Goal: Check status: Check status

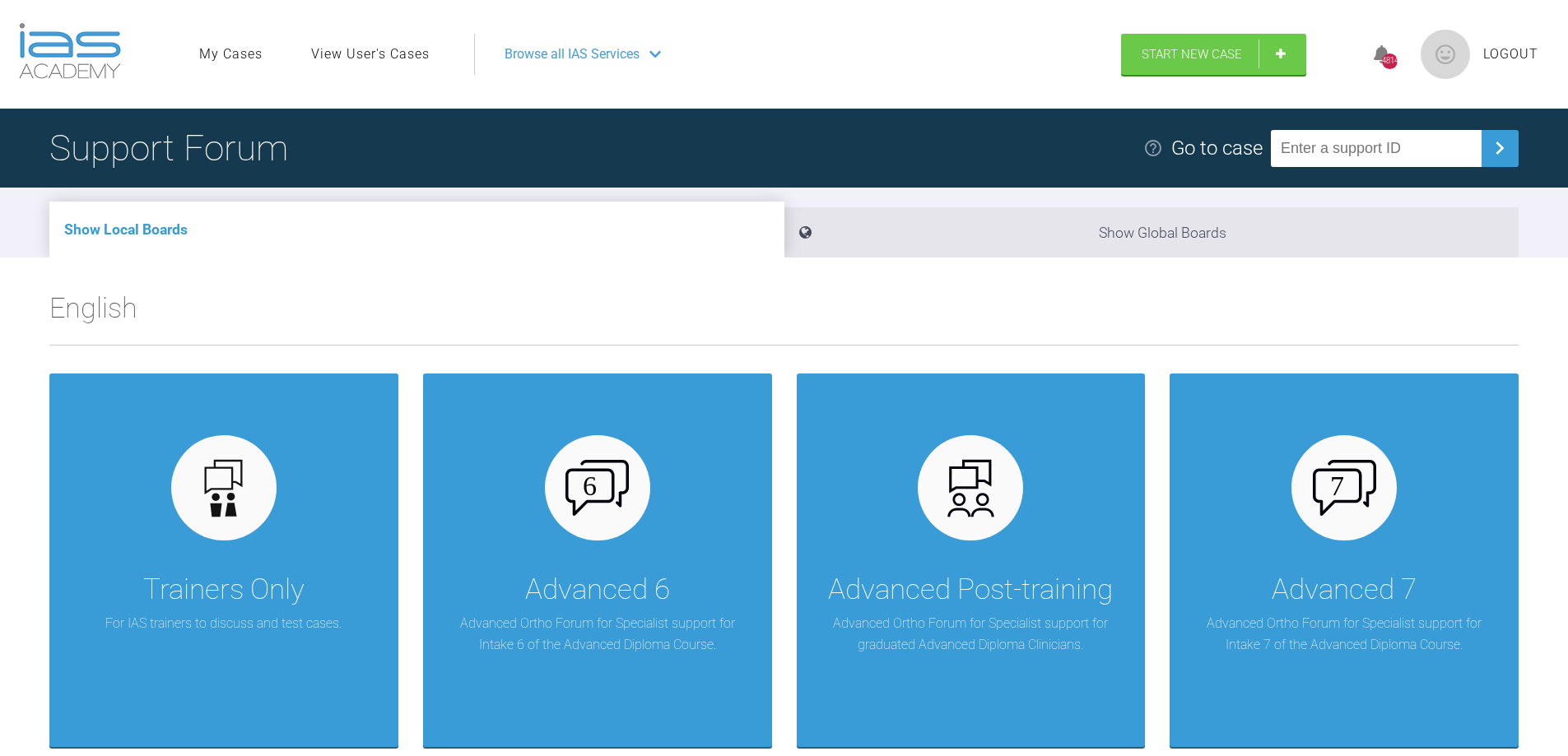
click at [1306, 151] on input "text" at bounding box center [1375, 148] width 210 height 37
type input "PCLHXACA"
click at [1507, 152] on img at bounding box center [1499, 148] width 26 height 26
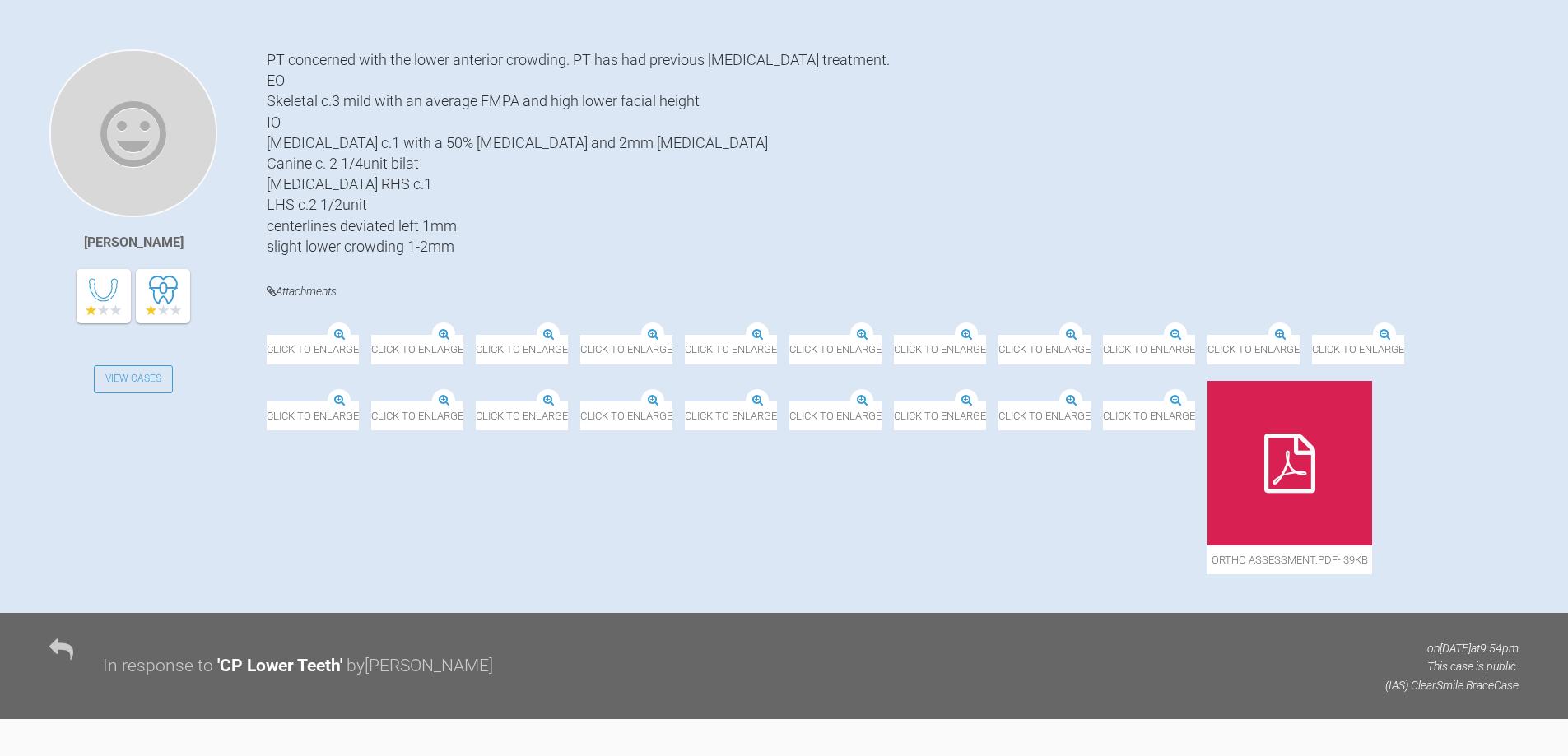
scroll to position [421, 0]
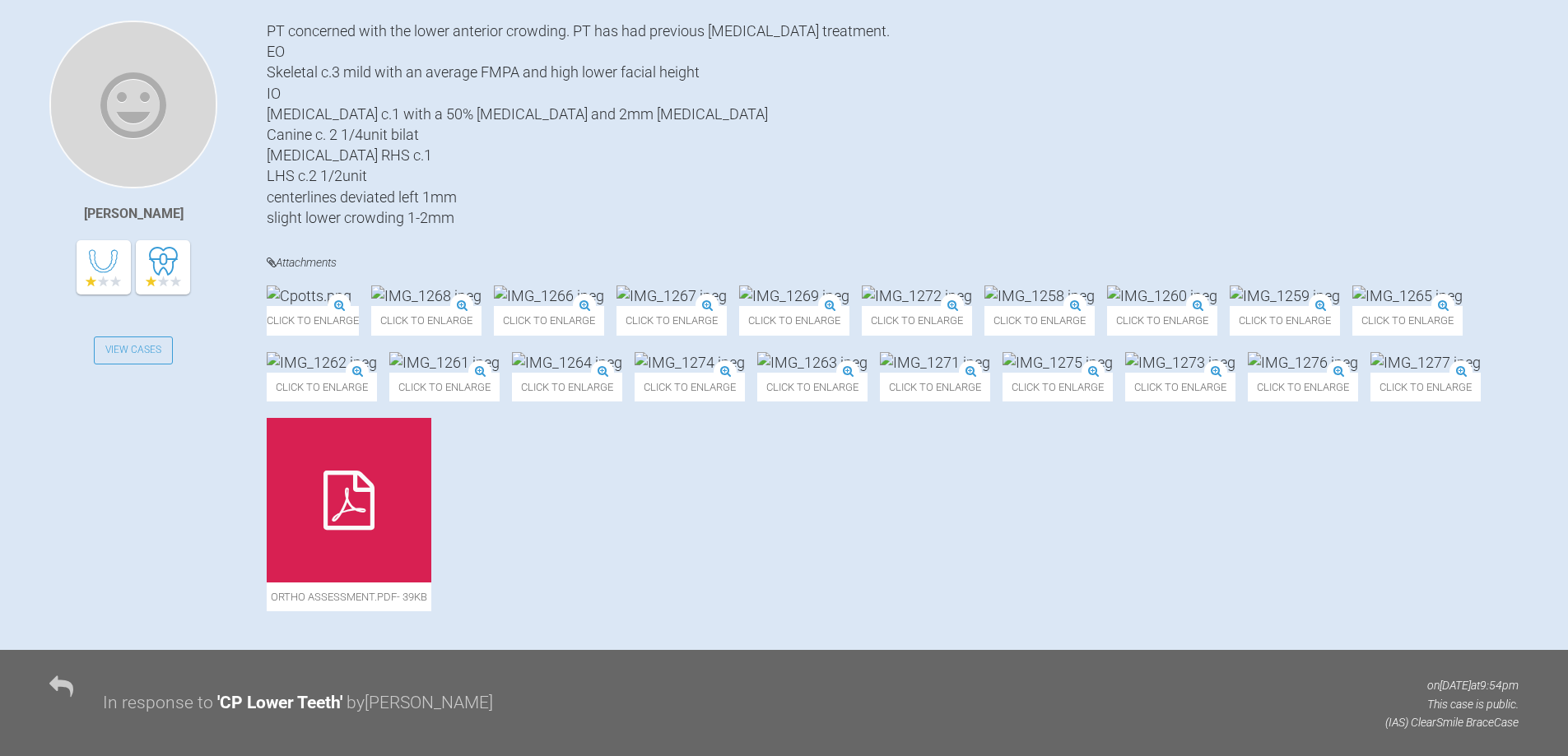
click at [726, 306] on img at bounding box center [671, 296] width 110 height 21
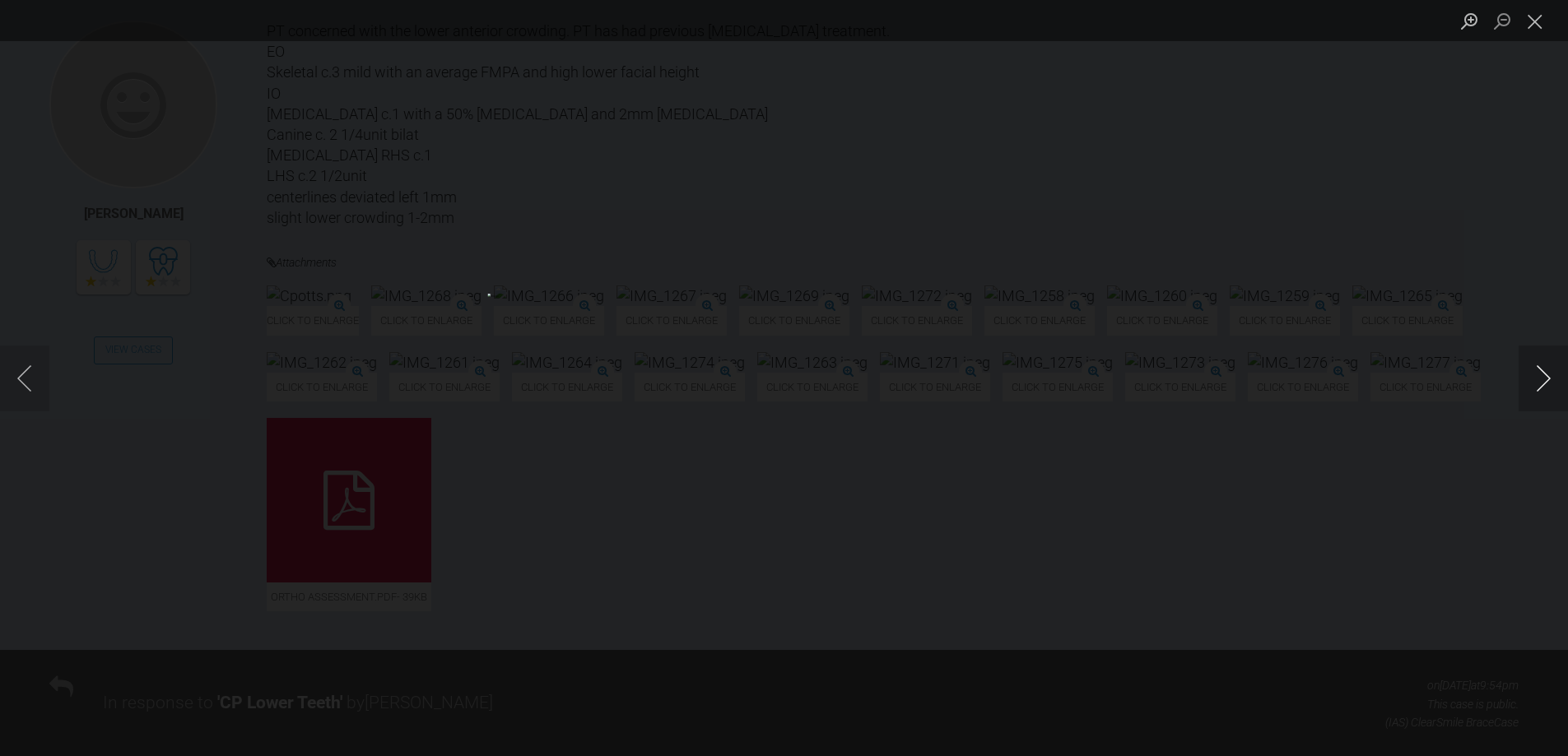
click at [1544, 380] on button "Next image" at bounding box center [1543, 378] width 50 height 65
click at [1544, 380] on button "Next image" at bounding box center [1543, 378] width 50 height 65
click at [1544, 380] on button "Next image" at bounding box center [1543, 378] width 50 height 65
click at [1543, 380] on button "Next image" at bounding box center [1543, 378] width 50 height 65
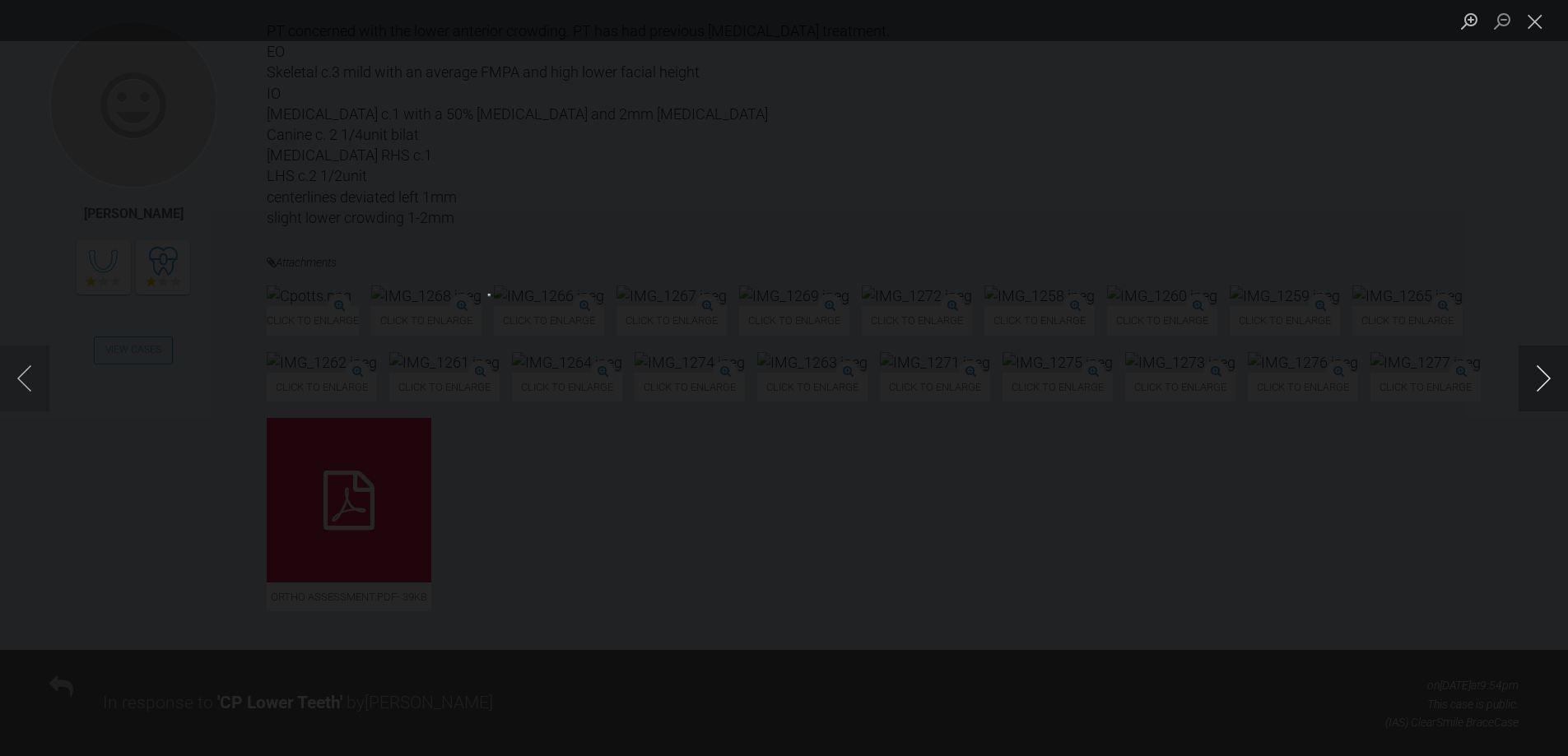
click at [1543, 380] on button "Next image" at bounding box center [1543, 378] width 50 height 65
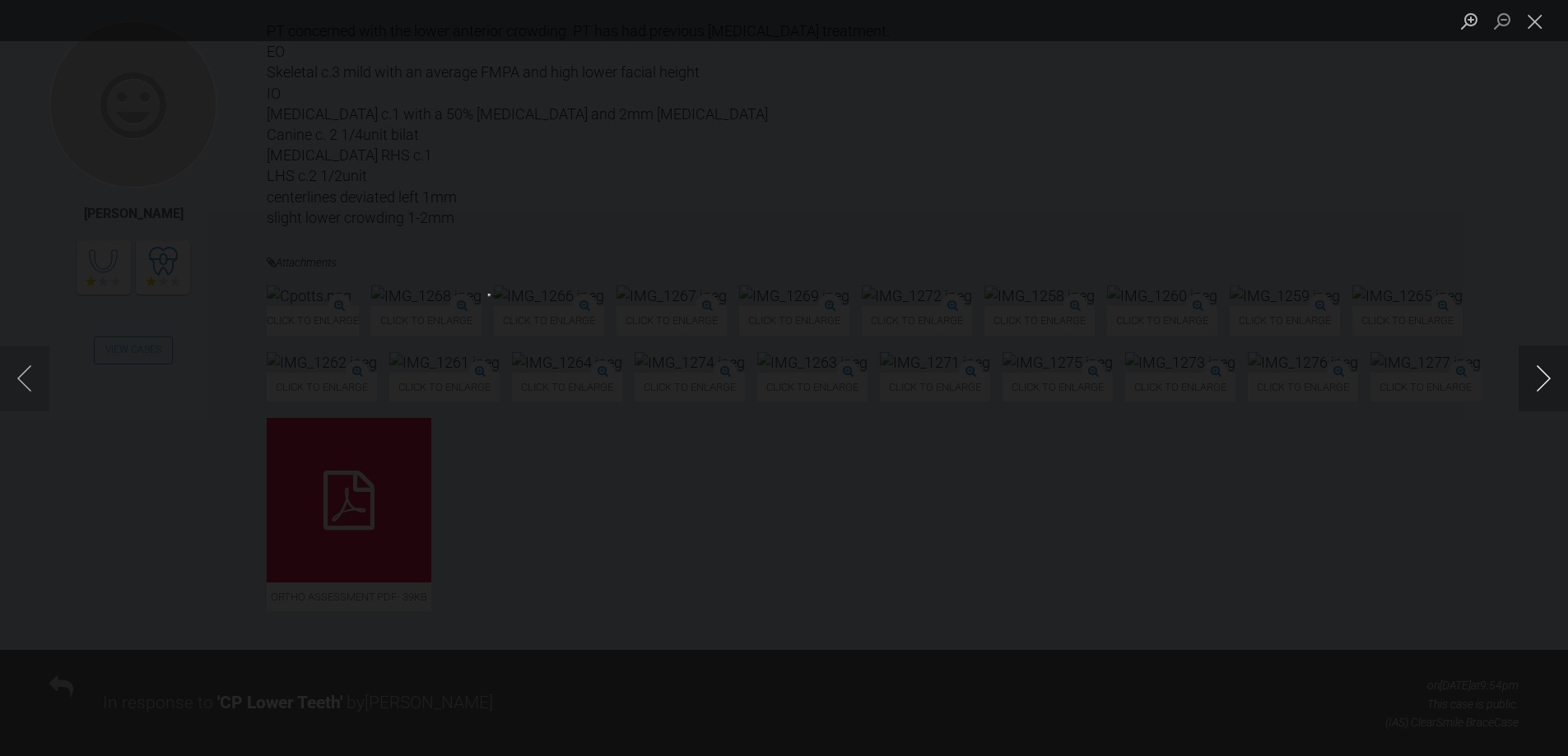
click at [1544, 380] on button "Next image" at bounding box center [1543, 378] width 50 height 65
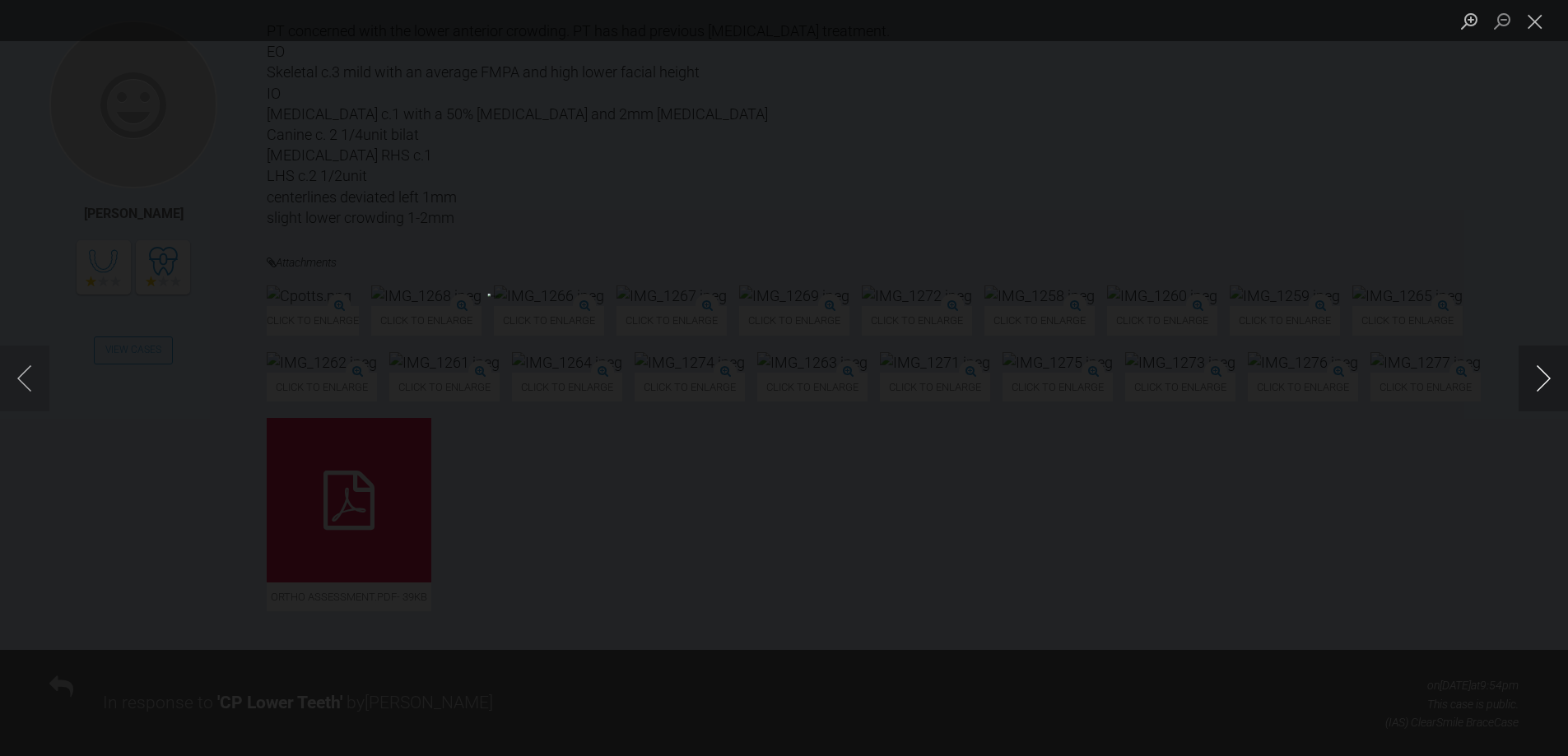
click at [1544, 380] on button "Next image" at bounding box center [1543, 378] width 50 height 65
click at [1541, 24] on button "Close lightbox" at bounding box center [1535, 21] width 33 height 29
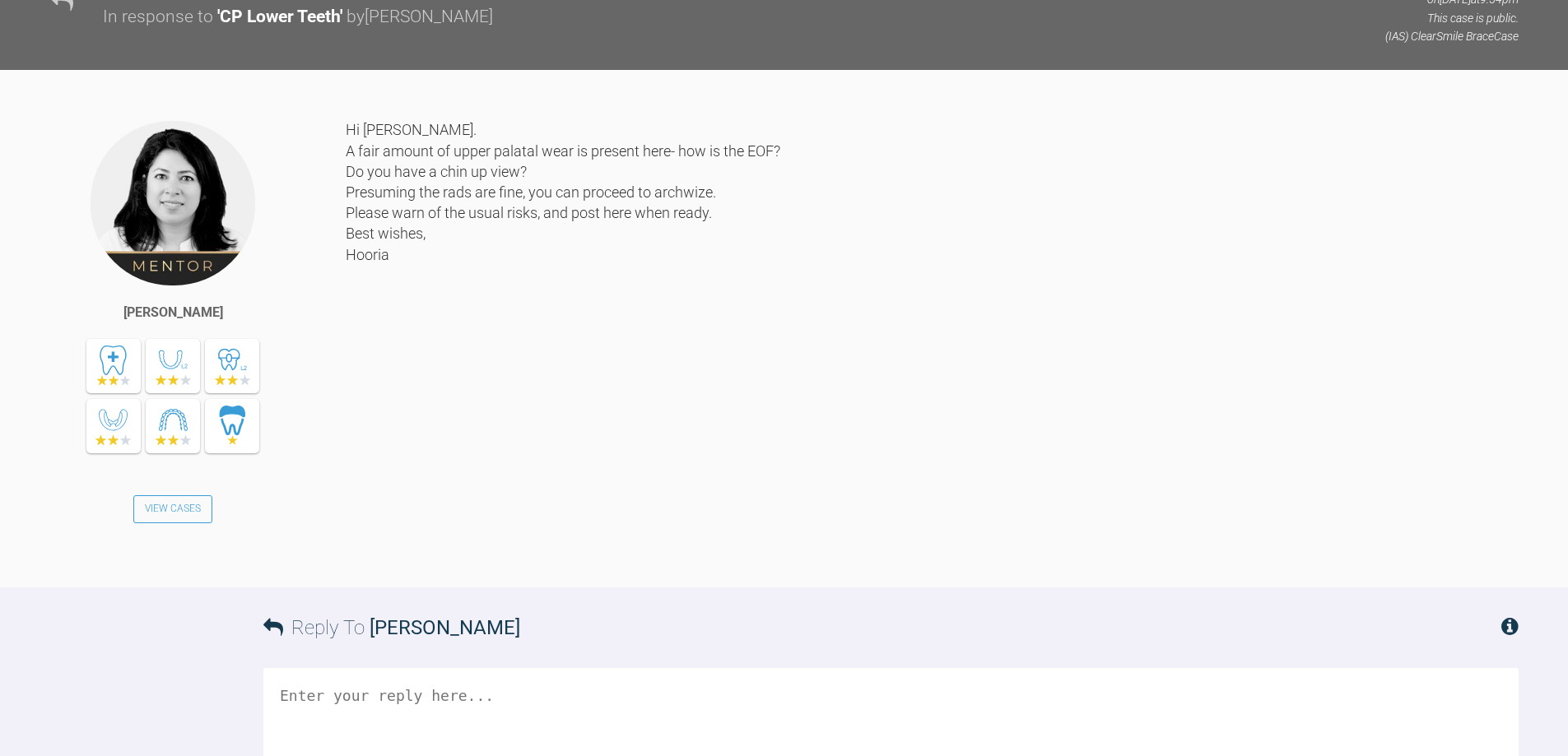
scroll to position [832, 0]
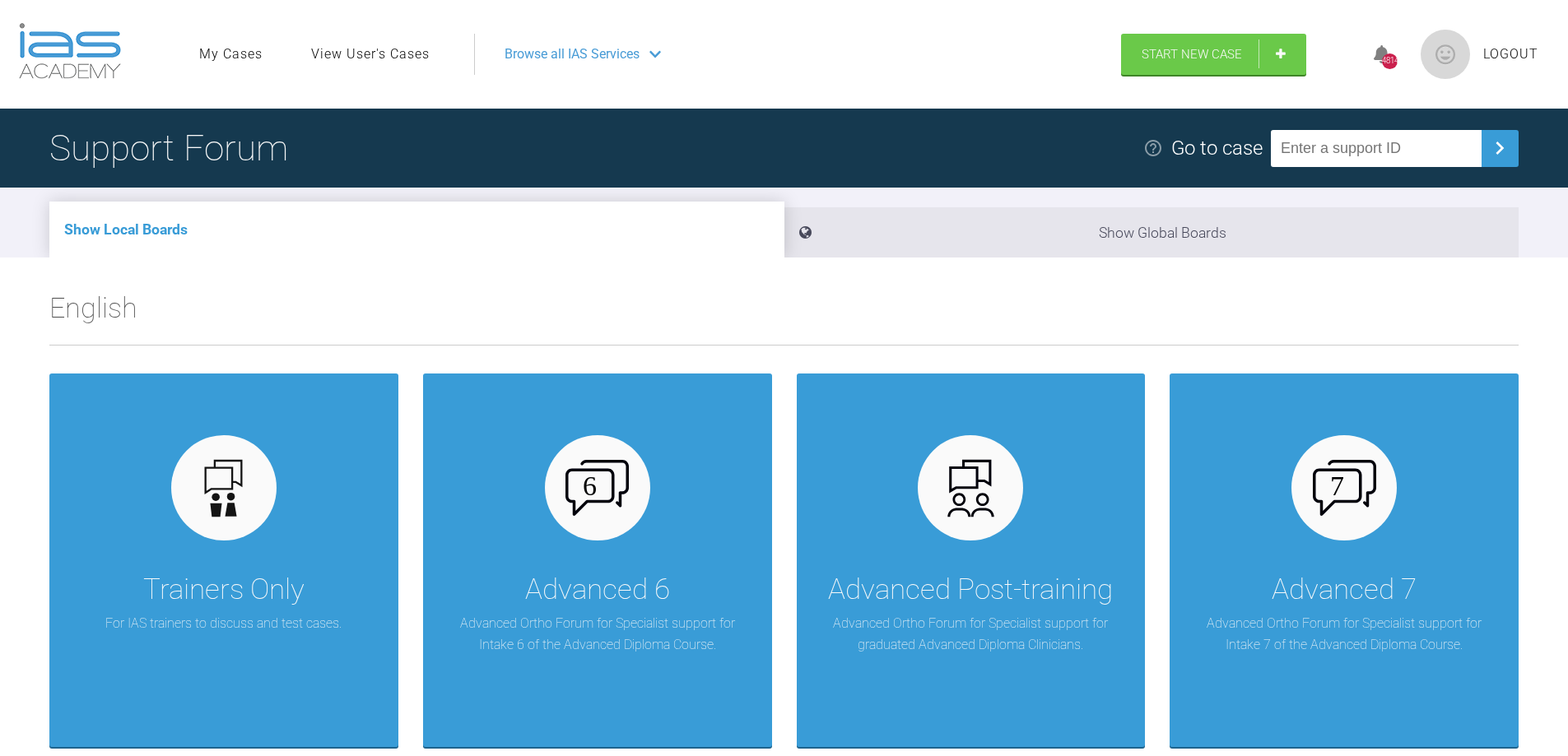
click at [1326, 144] on input "text" at bounding box center [1375, 148] width 210 height 37
type input "PCLHXACA"
click at [1502, 150] on img at bounding box center [1499, 148] width 26 height 26
